Goal: Navigation & Orientation: Find specific page/section

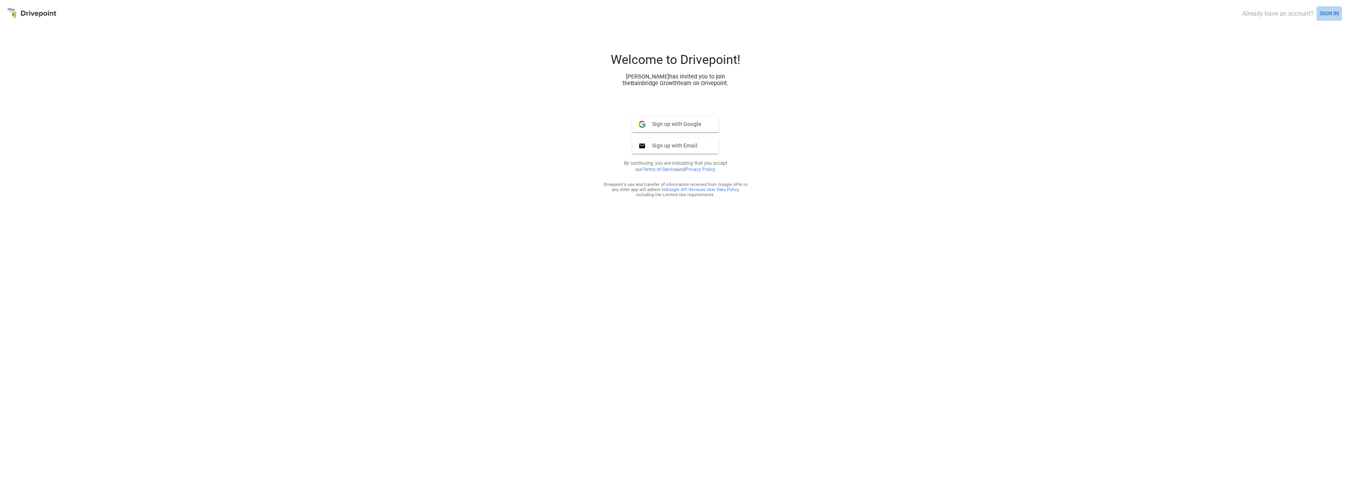
click at [1332, 9] on button "SIGN IN" at bounding box center [1329, 13] width 26 height 15
click at [691, 110] on span "Sign in with Google" at bounding box center [673, 110] width 54 height 7
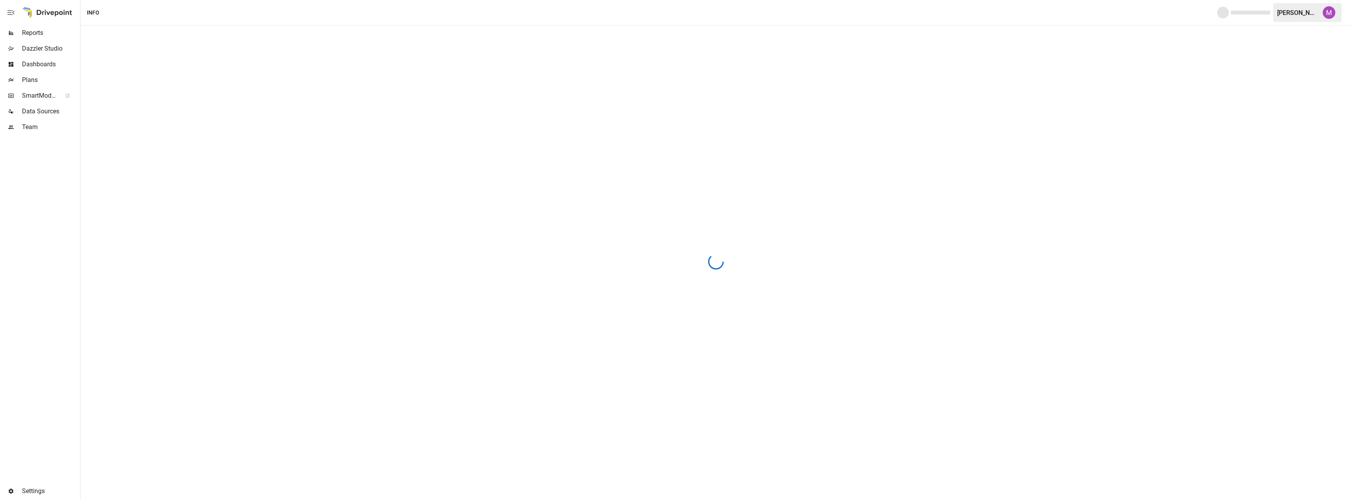
click at [1330, 11] on img "Umer Muhammed" at bounding box center [1328, 12] width 13 height 13
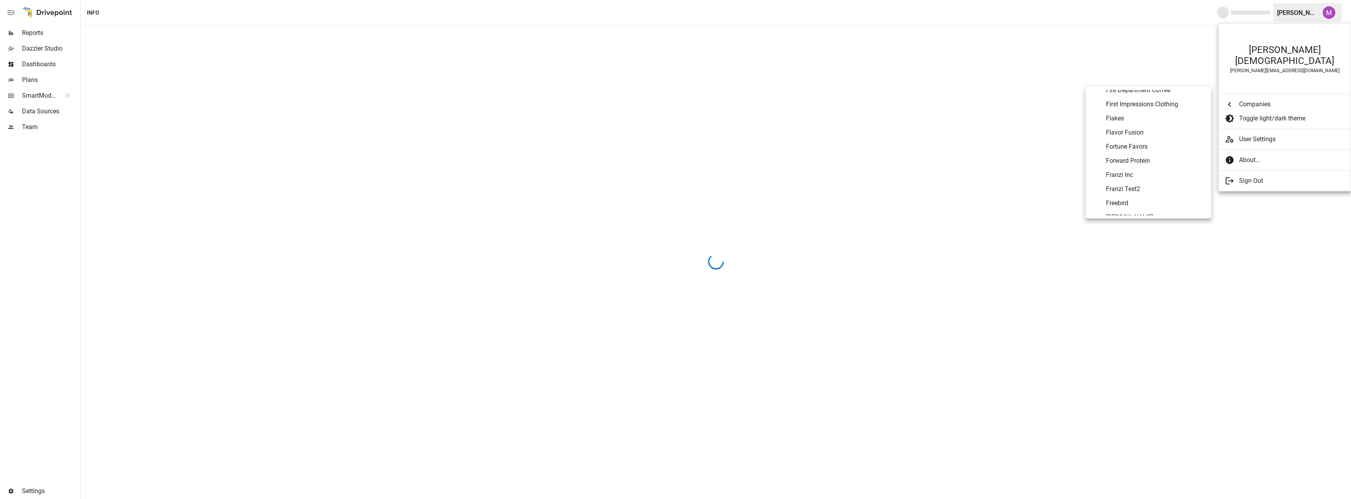
scroll to position [1343, 0]
click at [1137, 127] on span "Fortune Favors" at bounding box center [1155, 125] width 99 height 9
